Goal: Find specific page/section: Find specific page/section

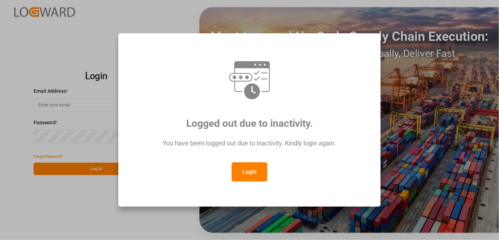
click at [251, 181] on button "Login" at bounding box center [250, 171] width 36 height 19
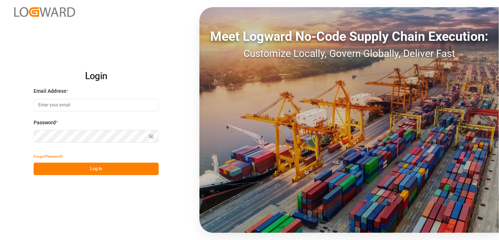
click at [111, 108] on input at bounding box center [96, 105] width 125 height 13
type input "[EMAIL_ADDRESS][PERSON_NAME][DOMAIN_NAME]"
click at [0, 132] on div "Login Email Address * [EMAIL_ADDRESS][PERSON_NAME][DOMAIN_NAME] Password * Show…" at bounding box center [249, 120] width 499 height 240
click at [104, 168] on button "Log In" at bounding box center [96, 168] width 125 height 13
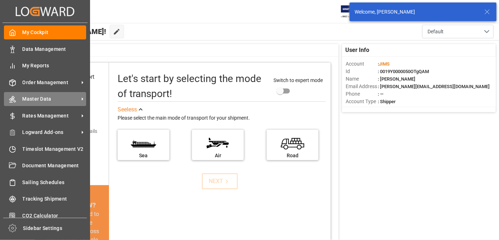
click at [65, 97] on span "Master Data" at bounding box center [51, 99] width 57 height 8
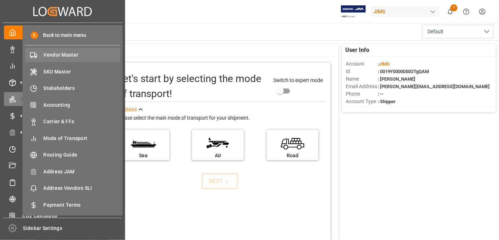
click at [97, 58] on span "Vendor Master" at bounding box center [82, 55] width 77 height 8
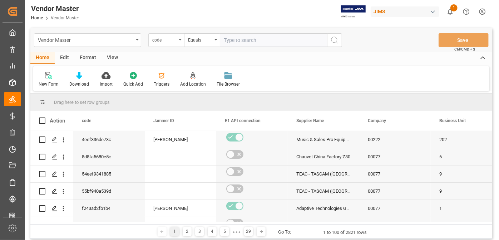
click at [169, 37] on div "code" at bounding box center [164, 39] width 24 height 8
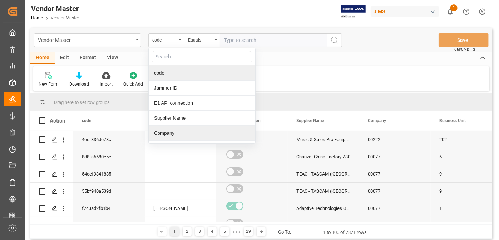
scroll to position [65, 0]
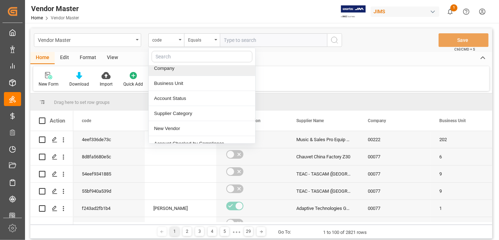
click at [175, 58] on input "text" at bounding box center [202, 56] width 101 height 11
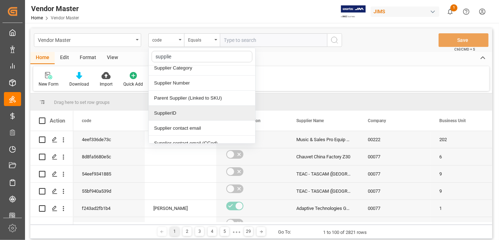
type input "supplier"
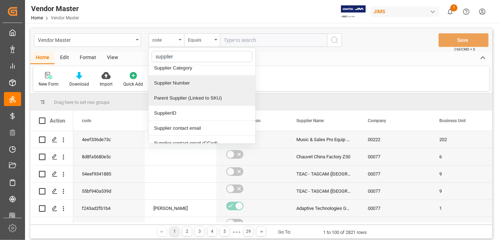
click at [194, 84] on div "Supplier Number" at bounding box center [202, 82] width 107 height 15
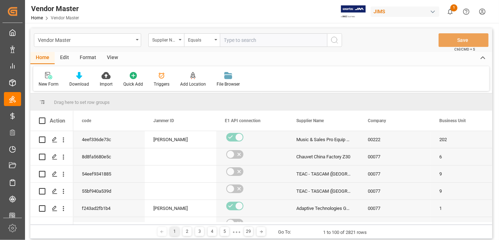
click at [256, 42] on input "text" at bounding box center [273, 40] width 107 height 14
click at [249, 44] on input "text" at bounding box center [273, 40] width 107 height 14
click at [279, 40] on input "text" at bounding box center [273, 40] width 107 height 14
paste input "662807"
type input "662807"
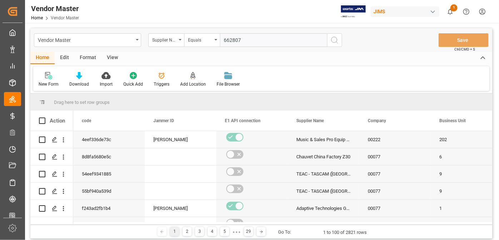
click at [330, 43] on button "search button" at bounding box center [334, 40] width 15 height 14
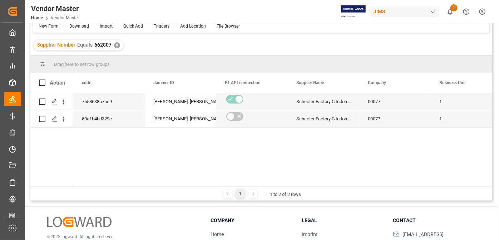
scroll to position [97, 0]
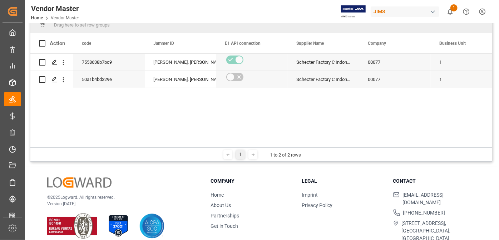
click at [103, 145] on div at bounding box center [282, 145] width 419 height 3
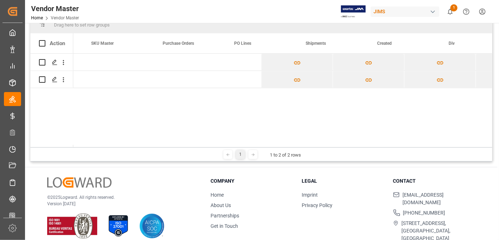
scroll to position [0, 0]
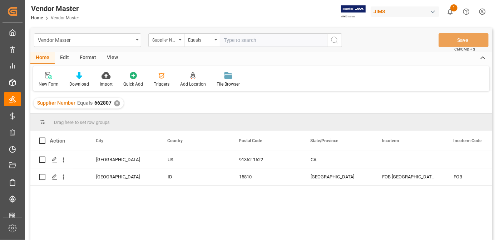
click at [254, 41] on input "text" at bounding box center [273, 40] width 107 height 14
paste input "772558"
type input "772558"
click at [116, 106] on div "Supplier Number Equals 662807 ✕" at bounding box center [79, 103] width 90 height 11
click at [116, 100] on div "✕" at bounding box center [117, 103] width 6 height 6
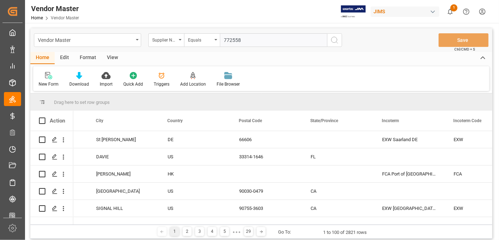
click at [333, 45] on button "search button" at bounding box center [334, 40] width 15 height 14
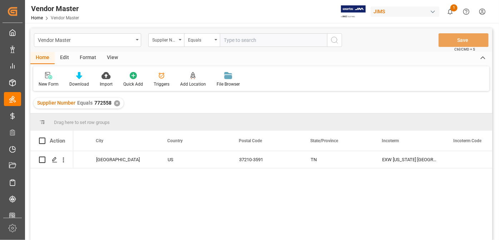
drag, startPoint x: 239, startPoint y: 51, endPoint x: 240, endPoint y: 36, distance: 14.4
click at [239, 50] on div "Vendor Master Supplier Number Equals Save Ctrl/CMD + S" at bounding box center [261, 40] width 462 height 24
click at [241, 36] on input "text" at bounding box center [273, 40] width 107 height 14
paste input "728674"
type input "728674"
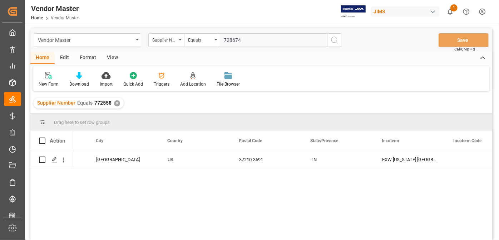
click at [117, 103] on div "✕" at bounding box center [117, 103] width 6 height 6
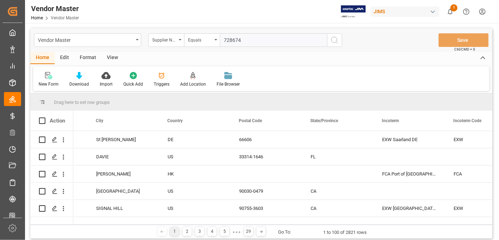
click at [338, 43] on line "search button" at bounding box center [337, 42] width 1 height 1
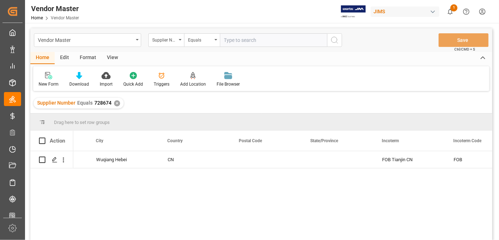
click at [254, 41] on input "text" at bounding box center [273, 40] width 107 height 14
paste input "1248"
type input "1248"
click at [116, 102] on div "✕" at bounding box center [117, 103] width 6 height 6
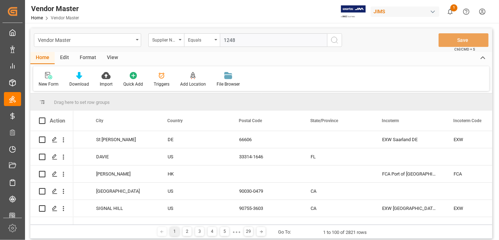
click at [336, 41] on icon "search button" at bounding box center [334, 40] width 9 height 9
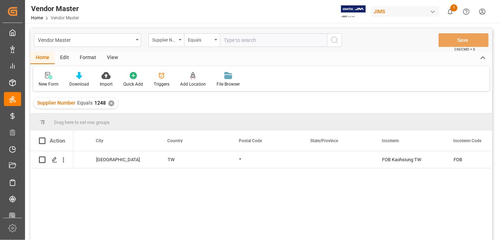
scroll to position [32, 0]
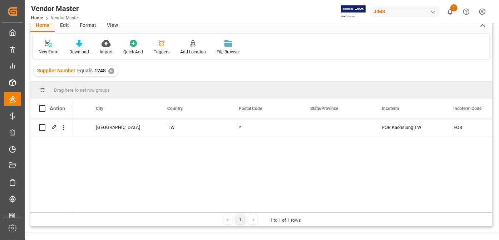
click at [233, 206] on div "3RD FL., NO. 175, SEC. [STREET_ADDRESS]" at bounding box center [282, 165] width 419 height 93
click at [237, 210] on div at bounding box center [282, 211] width 419 height 3
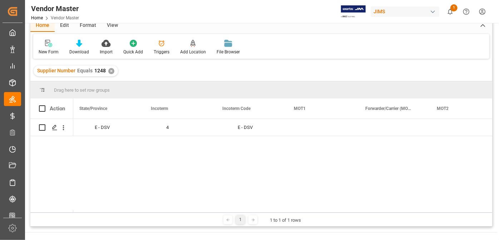
scroll to position [0, 2135]
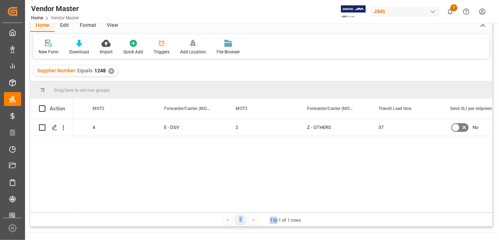
drag, startPoint x: 278, startPoint y: 212, endPoint x: 280, endPoint y: 208, distance: 4.6
click at [275, 208] on div "Drag here to set row groups Drag here to set column labels Action MOT1 Forwarde…" at bounding box center [261, 153] width 462 height 145
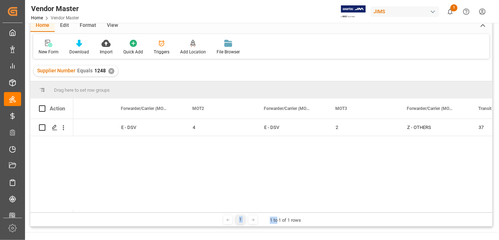
click at [244, 173] on div "1 E - DSV 4 E - DSV 2 Z - OTHERS 37 No FOB" at bounding box center [282, 165] width 419 height 93
drag, startPoint x: 273, startPoint y: 183, endPoint x: 269, endPoint y: 179, distance: 5.1
click at [272, 180] on div "1 E - DSV 4 E - DSV 2 Z - OTHERS 37 No FOB" at bounding box center [282, 165] width 419 height 93
click at [269, 175] on div "1 E - DSV 4 E - DSV 2 Z - OTHERS 37 No FOB" at bounding box center [282, 165] width 419 height 93
click at [337, 206] on div "1 E - DSV 4 E - DSV 2 Z - OTHERS 37 No FOB" at bounding box center [282, 165] width 419 height 93
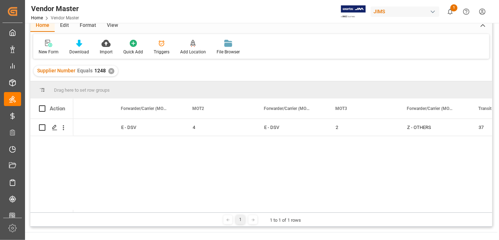
drag, startPoint x: 341, startPoint y: 229, endPoint x: 326, endPoint y: 217, distance: 18.9
click at [341, 229] on div "Vendor Master Supplier Number Equals Save Ctrl/CMD + S Home Edit Format View Ne…" at bounding box center [261, 154] width 473 height 326
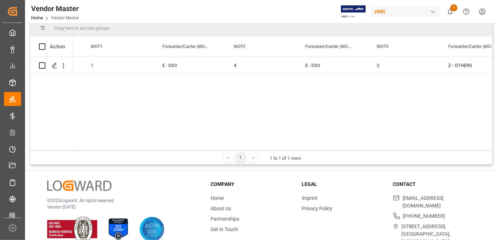
scroll to position [97, 0]
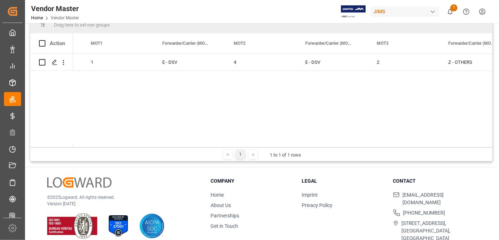
click at [286, 147] on div "1 1 to 1 of 1 rows" at bounding box center [261, 154] width 462 height 14
drag, startPoint x: 286, startPoint y: 146, endPoint x: 244, endPoint y: 146, distance: 41.8
click at [204, 151] on div "1 1 to 1 of 1 rows" at bounding box center [261, 154] width 462 height 14
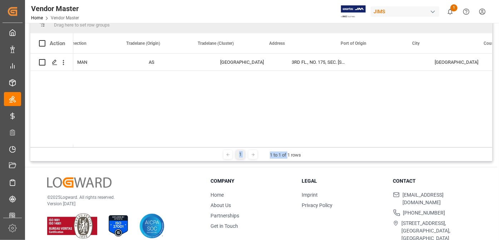
scroll to position [0, 1282]
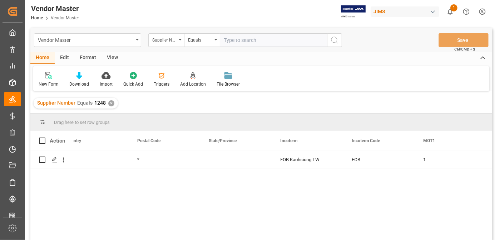
click at [293, 36] on input "text" at bounding box center [273, 40] width 107 height 14
paste input "1291"
type input "1291"
click at [109, 100] on div "✕" at bounding box center [111, 103] width 6 height 6
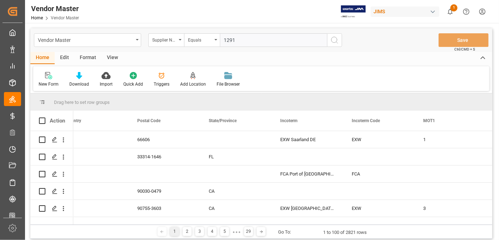
click at [334, 40] on icon "search button" at bounding box center [334, 40] width 9 height 9
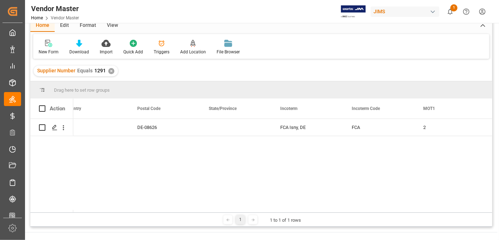
click at [254, 212] on div "1 1 to 1 of 1 rows" at bounding box center [261, 219] width 462 height 14
drag, startPoint x: 254, startPoint y: 212, endPoint x: 206, endPoint y: 211, distance: 47.2
click at [205, 211] on div "Drag here to set row groups Drag here to set column labels Action City Country" at bounding box center [261, 153] width 462 height 145
drag, startPoint x: 230, startPoint y: 211, endPoint x: 191, endPoint y: 213, distance: 39.0
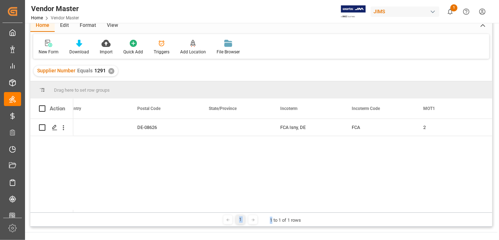
click at [191, 213] on div "Drag here to set row groups Drag here to set column labels Action City Country" at bounding box center [261, 153] width 462 height 145
click at [191, 213] on div "1 1 to 1 of 1 rows" at bounding box center [261, 219] width 462 height 14
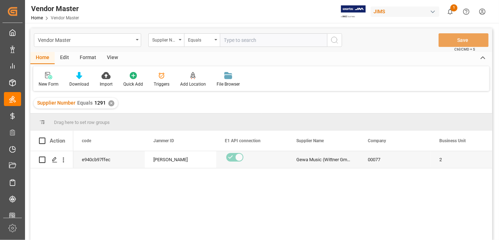
click at [289, 47] on div "Vendor Master Supplier Number Equals Save Ctrl/CMD + S" at bounding box center [261, 40] width 462 height 24
click at [285, 44] on input "text" at bounding box center [273, 40] width 107 height 14
paste input "762049"
type input "762049"
click at [109, 103] on div "✕" at bounding box center [111, 103] width 6 height 6
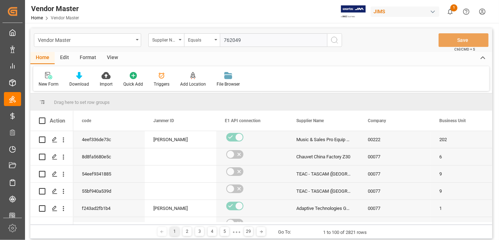
click at [339, 39] on button "search button" at bounding box center [334, 40] width 15 height 14
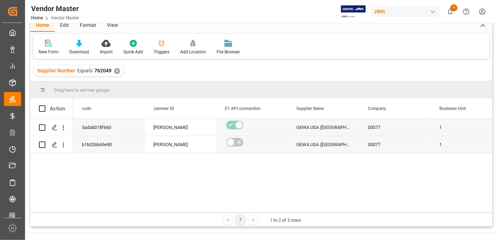
drag, startPoint x: 103, startPoint y: 209, endPoint x: 118, endPoint y: 211, distance: 14.8
click at [118, 211] on div at bounding box center [282, 211] width 419 height 3
click at [379, 171] on div "5adab018f660 [PERSON_NAME] GEWA [GEOGRAPHIC_DATA] ([GEOGRAPHIC_DATA]) 00077 1 A…" at bounding box center [282, 165] width 419 height 93
click at [91, 213] on div "1 1 to 2 of 2 rows" at bounding box center [261, 219] width 462 height 14
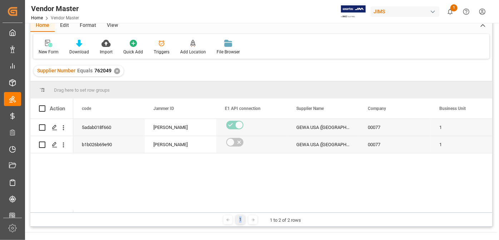
drag, startPoint x: 91, startPoint y: 213, endPoint x: 112, endPoint y: 213, distance: 20.7
click at [112, 213] on div "1 1 to 2 of 2 rows" at bounding box center [261, 219] width 462 height 14
click at [106, 214] on div "1 1 to 2 of 2 rows" at bounding box center [261, 219] width 462 height 14
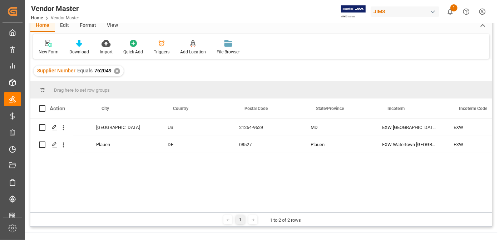
scroll to position [0, 1568]
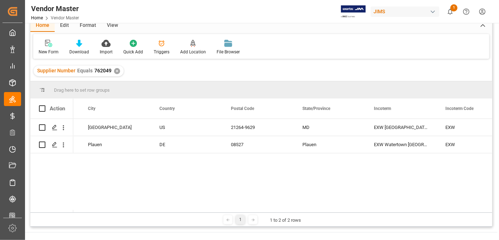
click at [116, 68] on div "✕" at bounding box center [117, 71] width 6 height 6
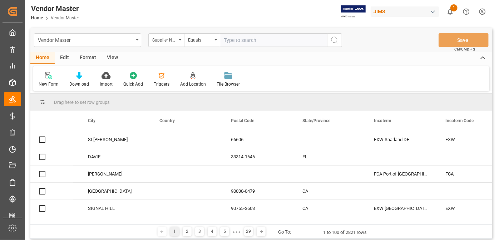
click at [243, 44] on input "text" at bounding box center [273, 40] width 107 height 14
paste input "471950"
type input "471950"
click at [335, 36] on icon "search button" at bounding box center [334, 40] width 9 height 9
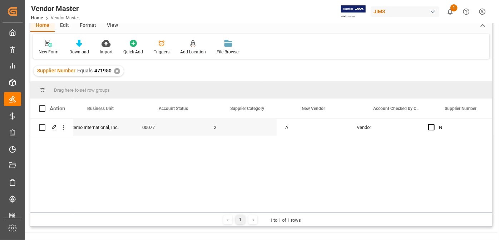
scroll to position [0, 426]
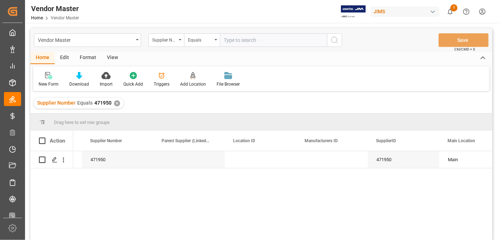
click at [280, 44] on input "text" at bounding box center [273, 40] width 107 height 14
paste input "311097"
type input "311097"
click at [119, 101] on div "Supplier Number Equals 471950 ✕" at bounding box center [79, 103] width 90 height 11
click at [118, 101] on div "Supplier Number Equals 471950 ✕" at bounding box center [79, 103] width 90 height 11
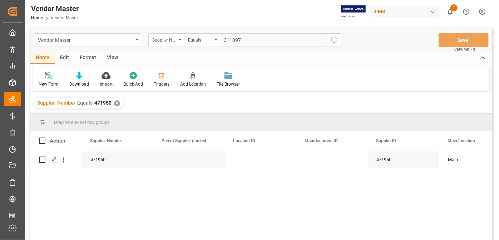
click at [115, 102] on div "✕" at bounding box center [117, 103] width 6 height 6
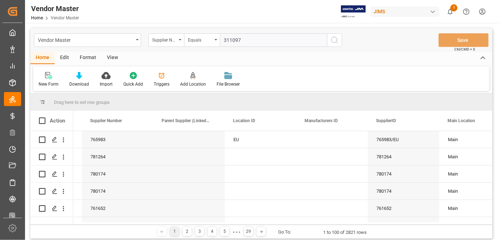
click at [333, 40] on icon "search button" at bounding box center [334, 40] width 9 height 9
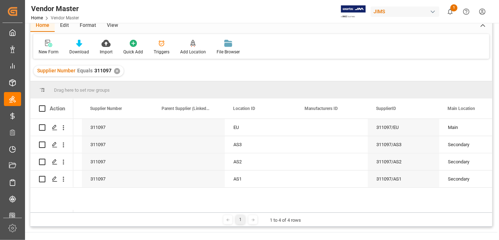
click at [160, 212] on div "1 1 to 4 of 4 rows" at bounding box center [261, 219] width 462 height 14
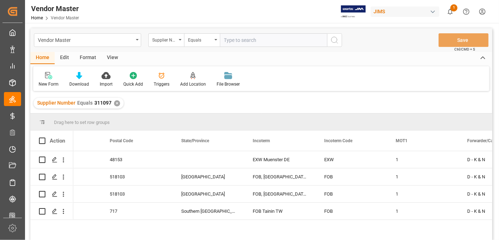
click at [257, 37] on input "text" at bounding box center [273, 40] width 107 height 14
paste input "752705"
type input "752705"
click at [117, 103] on div "✕" at bounding box center [117, 103] width 6 height 6
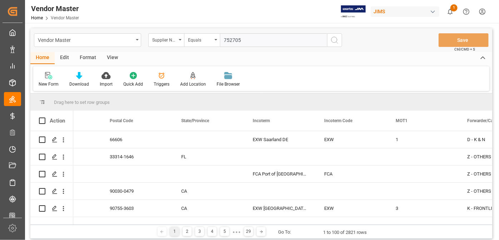
click at [337, 42] on icon "search button" at bounding box center [334, 40] width 9 height 9
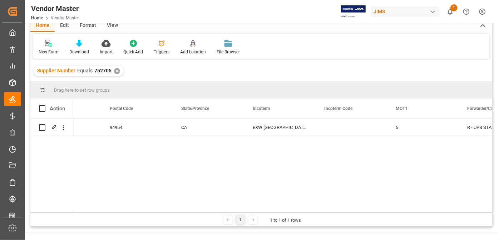
drag, startPoint x: 265, startPoint y: 209, endPoint x: 285, endPoint y: 211, distance: 20.2
click at [285, 211] on div at bounding box center [282, 211] width 419 height 3
drag, startPoint x: 268, startPoint y: 209, endPoint x: 286, endPoint y: 210, distance: 18.3
click at [286, 210] on div at bounding box center [282, 211] width 419 height 3
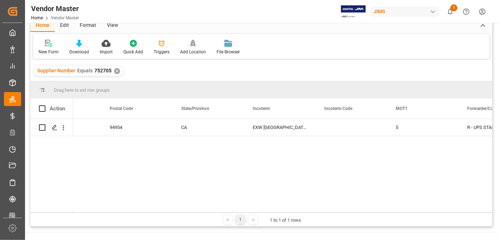
click at [261, 213] on div "1 1 to 1 of 1 rows" at bounding box center [261, 219] width 462 height 14
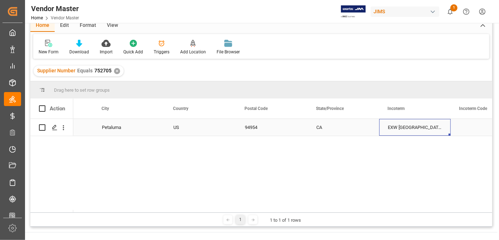
click at [438, 125] on div "EXW [GEOGRAPHIC_DATA] [GEOGRAPHIC_DATA] [GEOGRAPHIC_DATA]" at bounding box center [415, 127] width 72 height 17
drag, startPoint x: 239, startPoint y: 209, endPoint x: 225, endPoint y: 209, distance: 14.3
drag, startPoint x: 225, startPoint y: 209, endPoint x: 344, endPoint y: 188, distance: 120.9
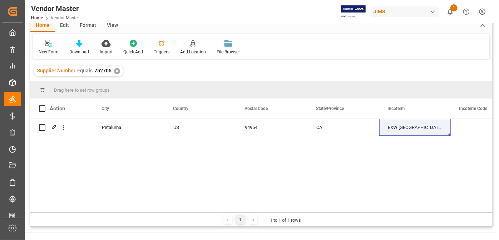
click at [213, 213] on div "Drag here to set row groups Drag here to set column labels Action Incoterm Code…" at bounding box center [261, 153] width 462 height 145
click at [359, 183] on div "5 EXW [GEOGRAPHIC_DATA] [GEOGRAPHIC_DATA] [GEOGRAPHIC_DATA] [GEOGRAPHIC_DATA] 9…" at bounding box center [282, 165] width 419 height 93
click at [415, 118] on div "Incoterm" at bounding box center [412, 108] width 48 height 20
click at [363, 167] on div "[STREET_ADDRESS] Petaluma US 94954 CA EXW [GEOGRAPHIC_DATA] [GEOGRAPHIC_DATA] U…" at bounding box center [282, 165] width 419 height 93
click at [411, 107] on span at bounding box center [411, 108] width 6 height 6
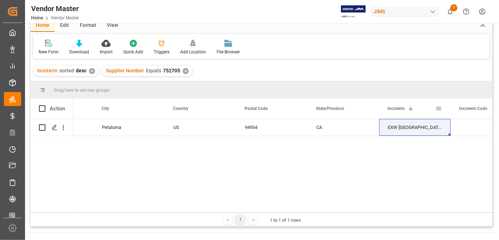
click at [422, 107] on div "Incoterm 1" at bounding box center [412, 108] width 48 height 20
